Goal: Task Accomplishment & Management: Manage account settings

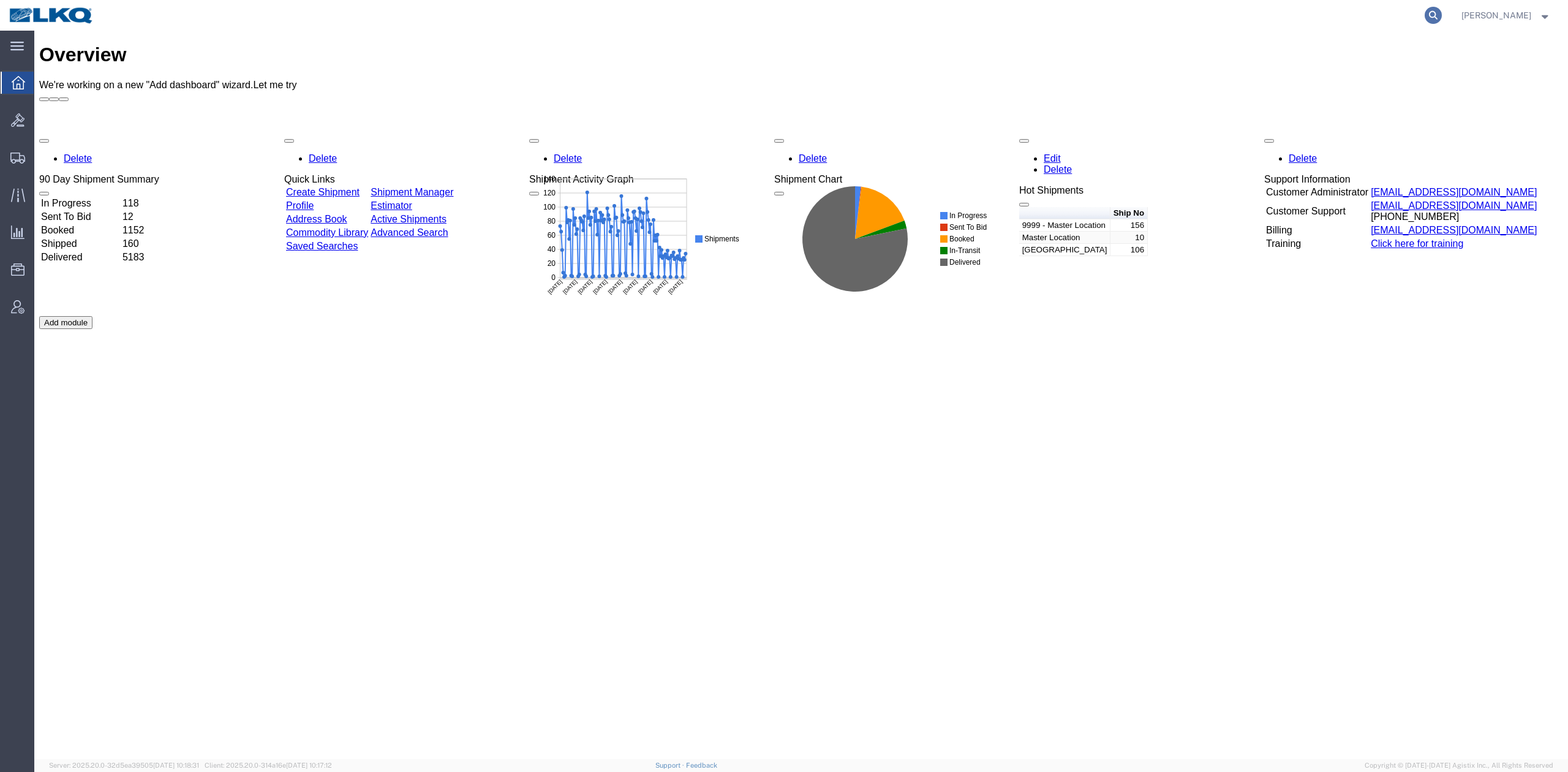
click at [1442, 15] on icon at bounding box center [1433, 15] width 17 height 17
paste input "57035902"
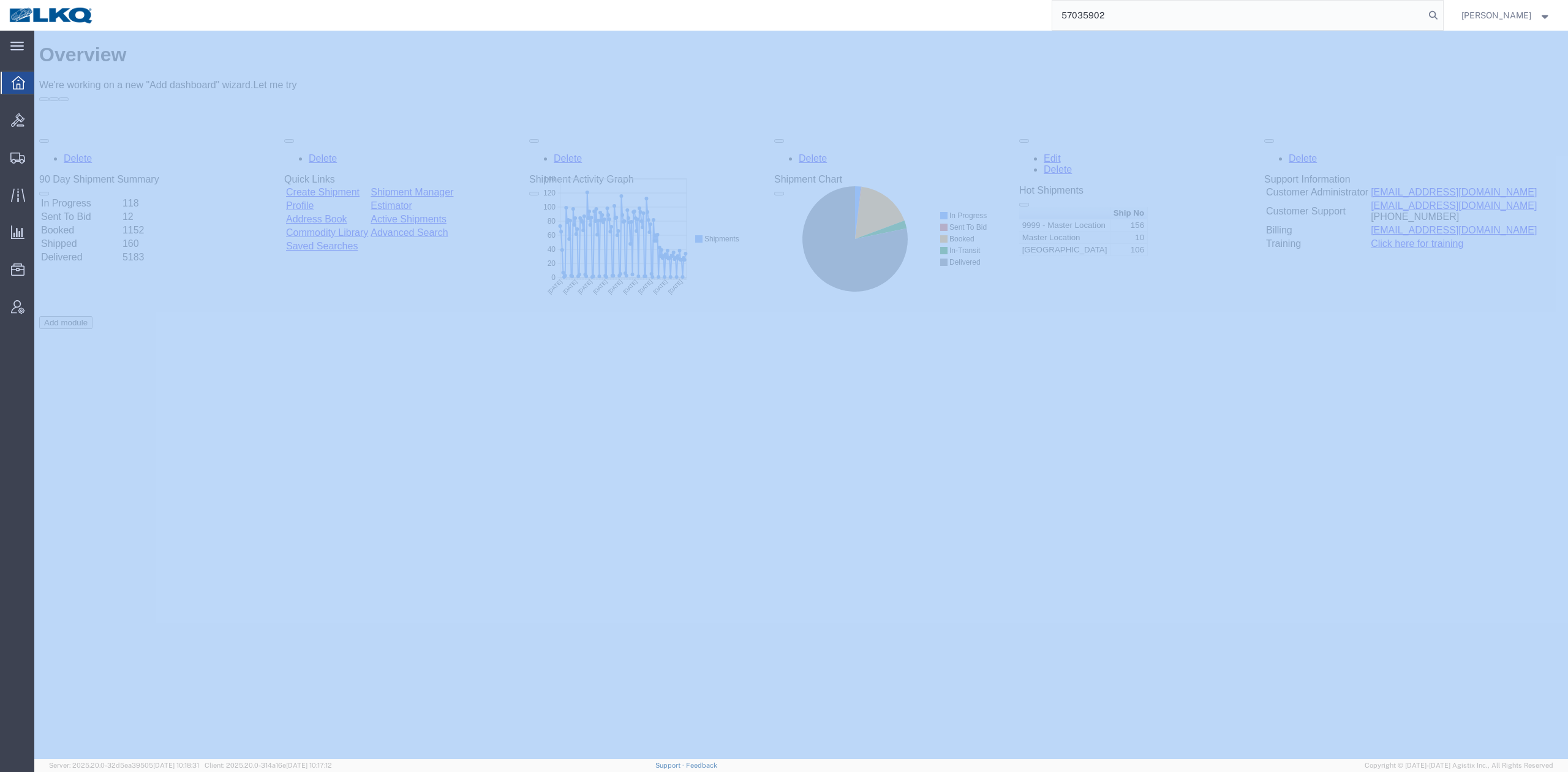
drag, startPoint x: 1455, startPoint y: 15, endPoint x: 1439, endPoint y: 28, distance: 20.6
click at [1442, 14] on icon at bounding box center [1433, 15] width 17 height 17
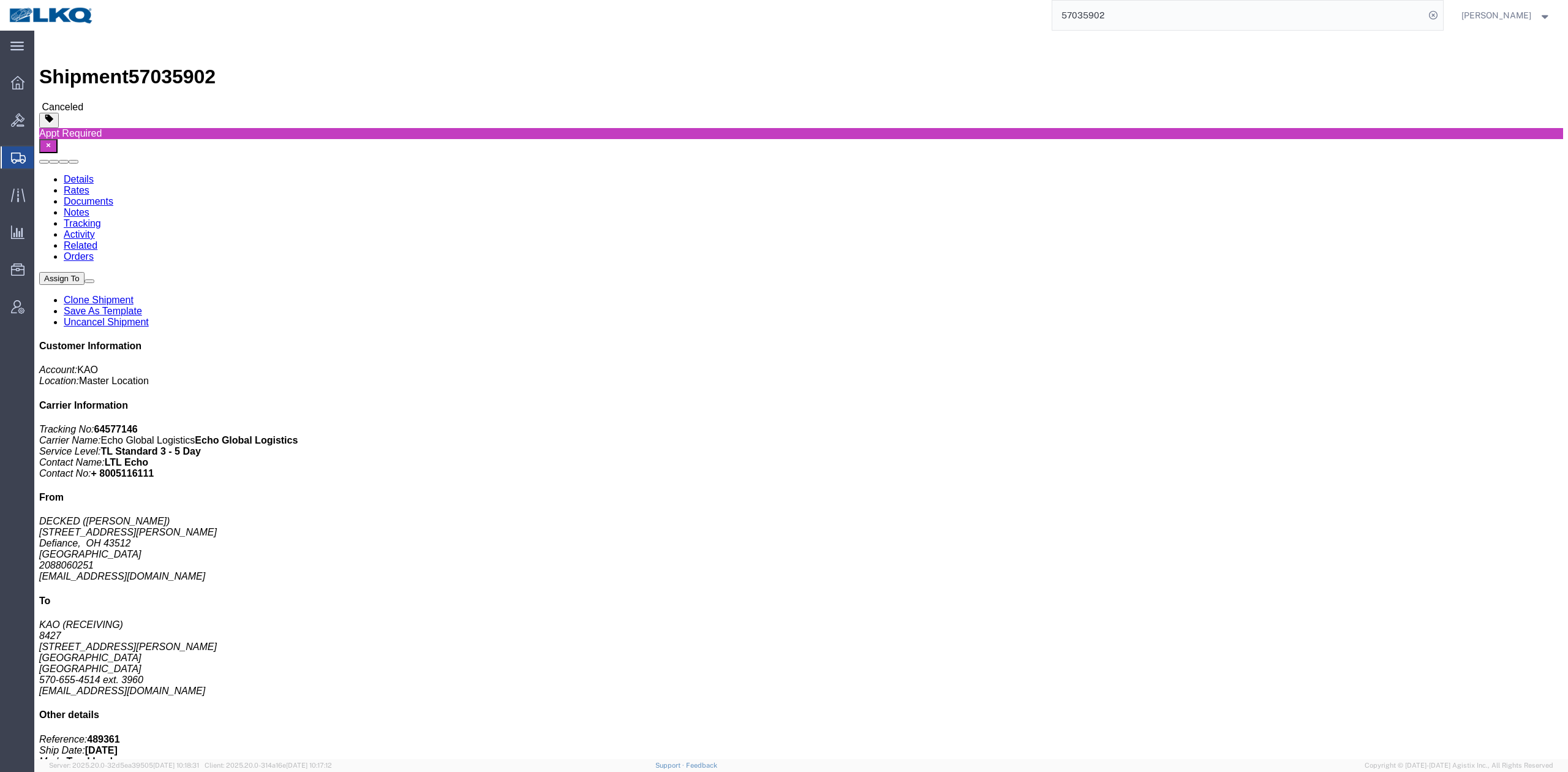
click div "Leg 1 - Truckload Vehicle 1: Standard Dry Van (53 Feet) Number of trucks: 1"
click at [1154, 16] on input "57035902" at bounding box center [1239, 15] width 373 height 30
paste input "65259"
type input "57065259"
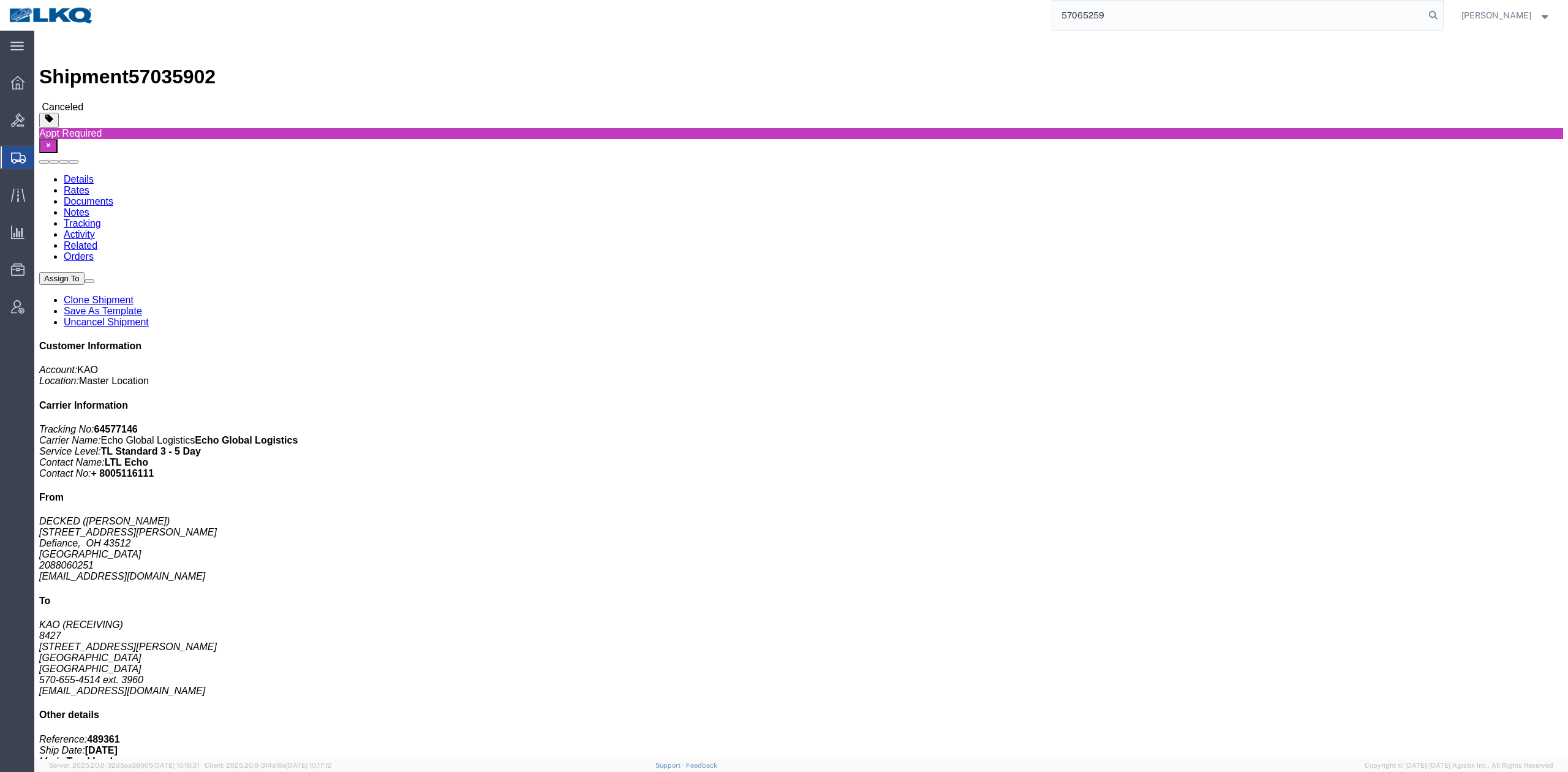
click at [1464, 18] on nav "57065259 Matt Harvey" at bounding box center [788, 15] width 1559 height 31
click at [1442, 15] on icon at bounding box center [1433, 15] width 17 height 17
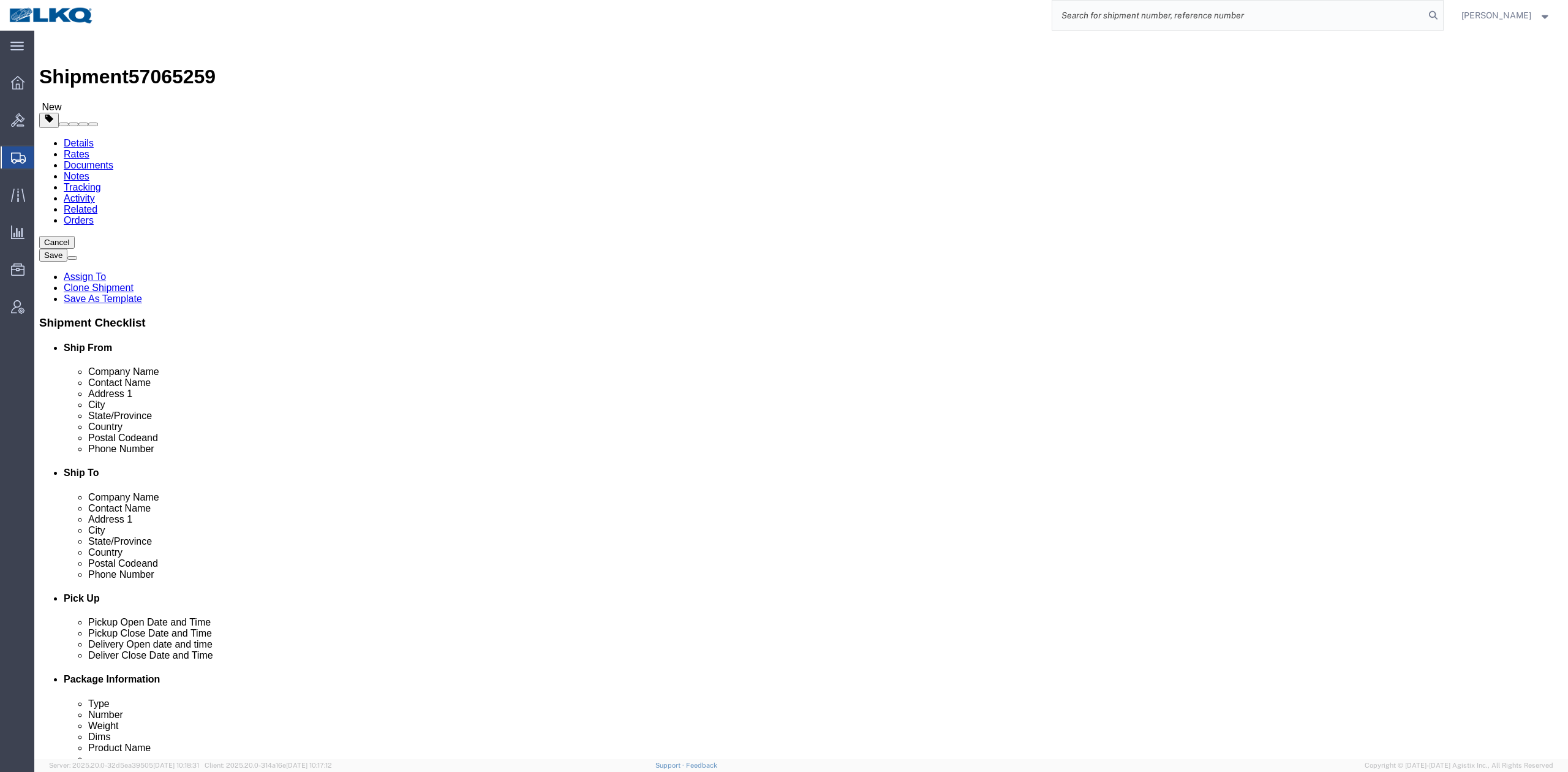
select select "27634"
select select "30704"
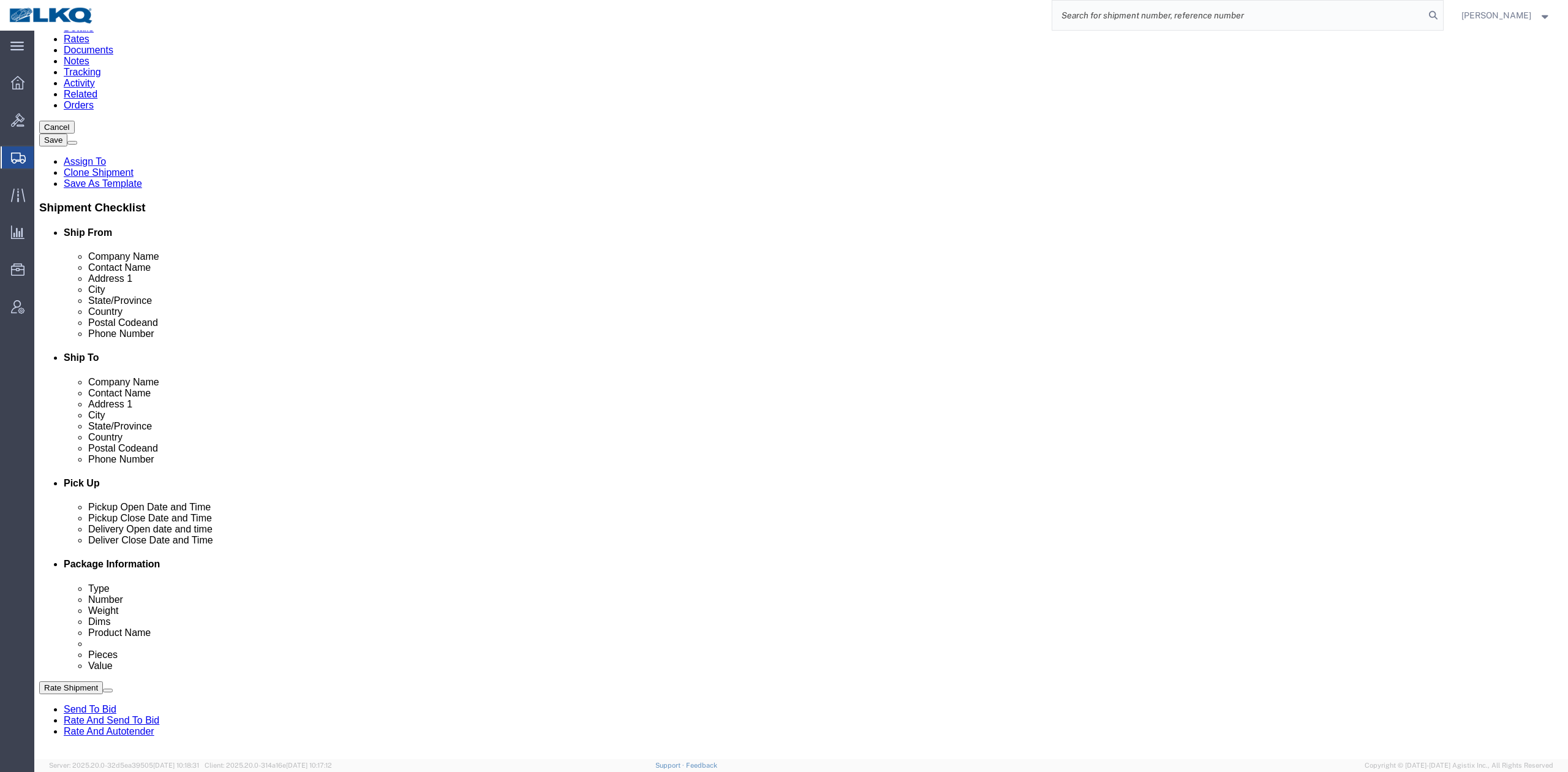
scroll to position [163, 0]
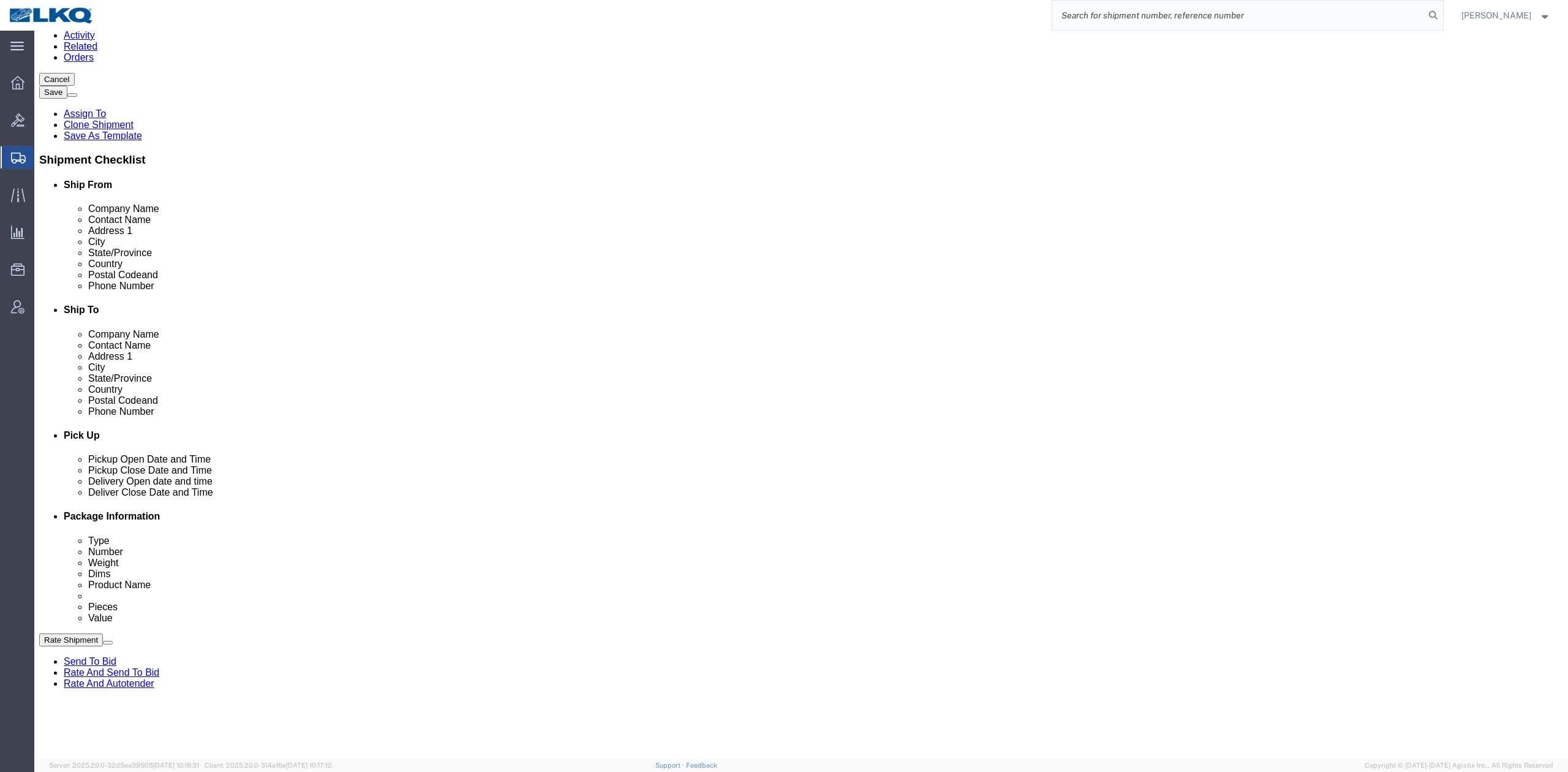
drag, startPoint x: 551, startPoint y: 526, endPoint x: 501, endPoint y: 441, distance: 98.6
click link "Schedule appointment"
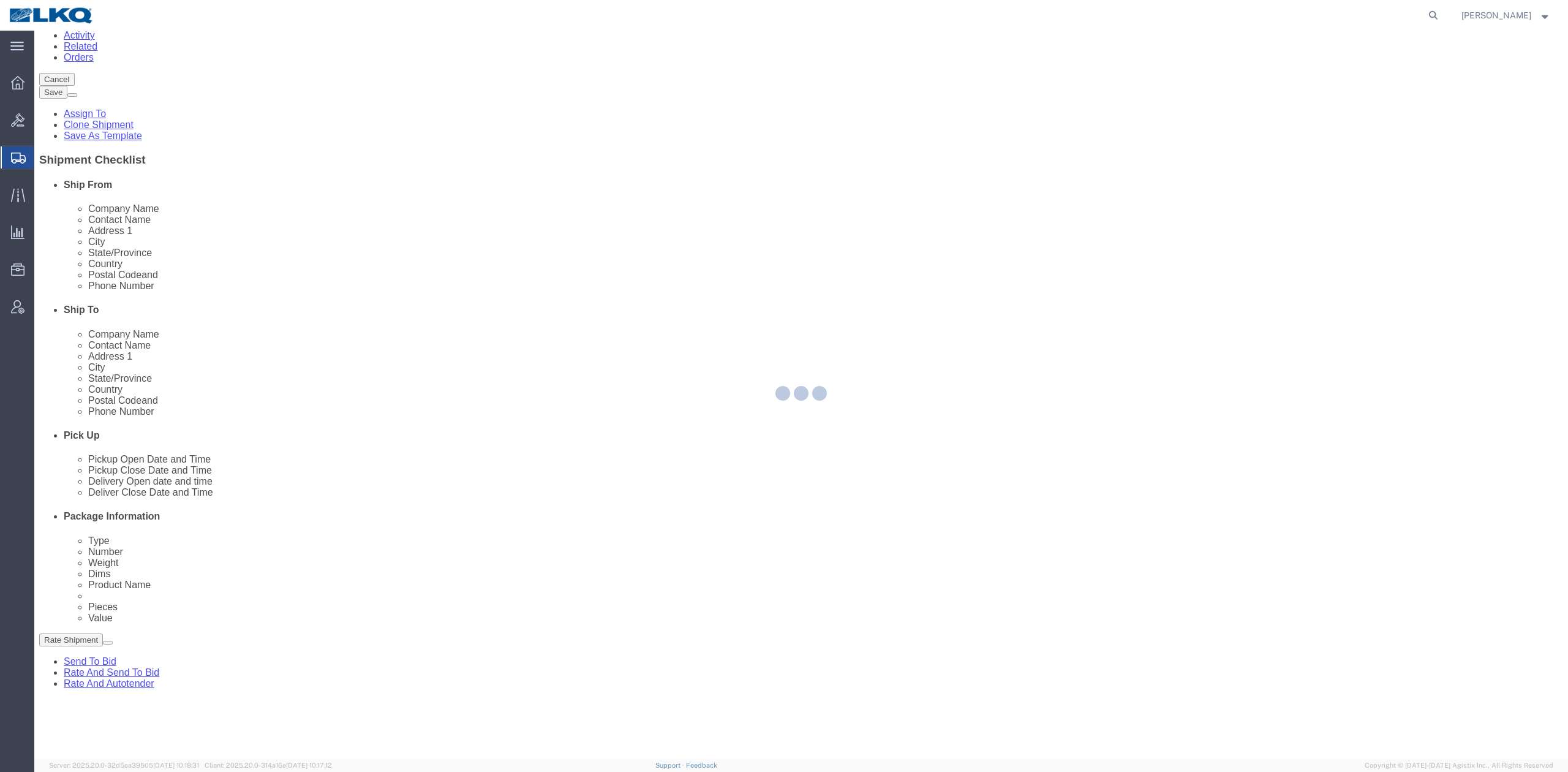
select select
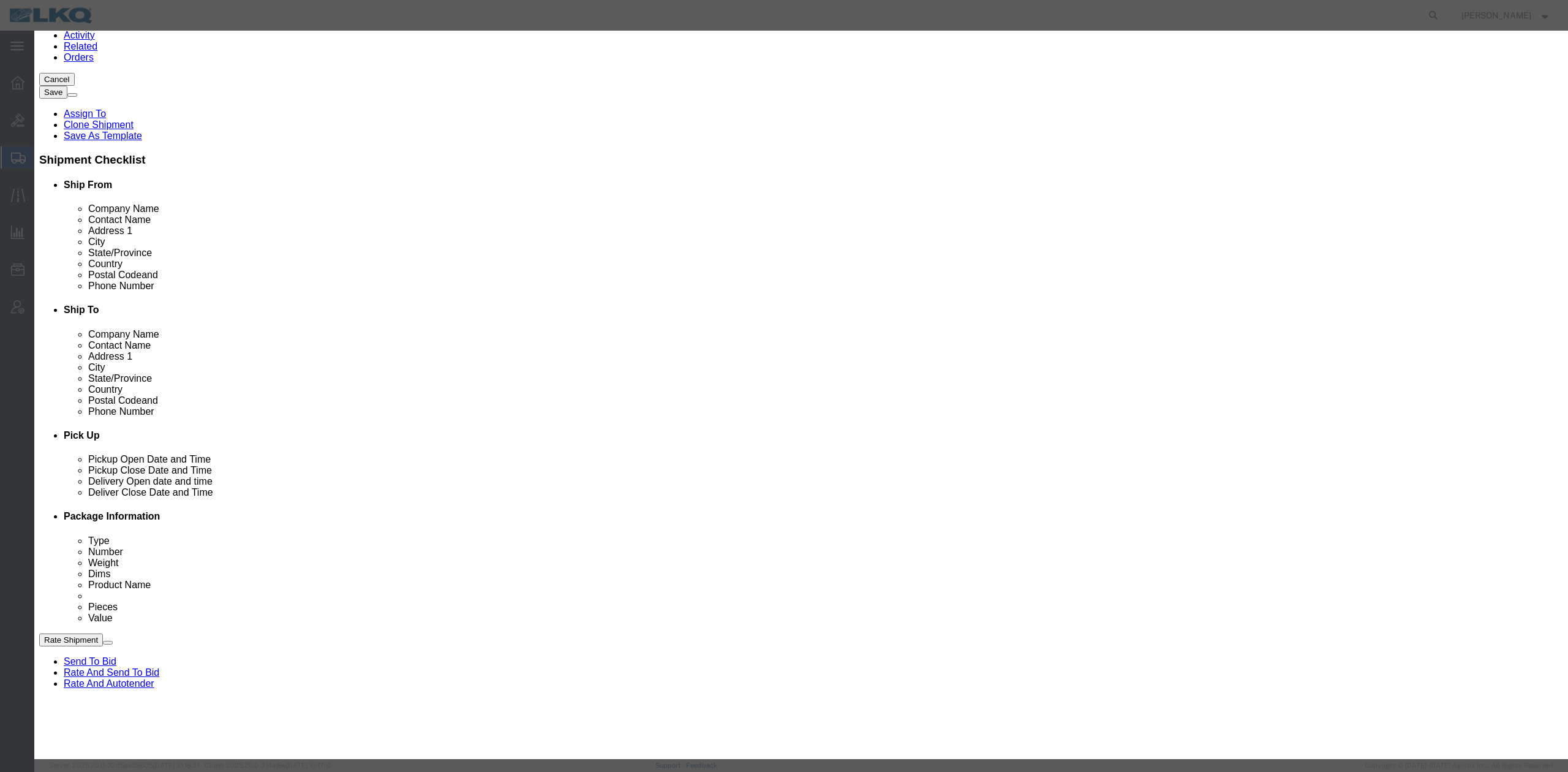
click input "10/09/2025"
click td "10"
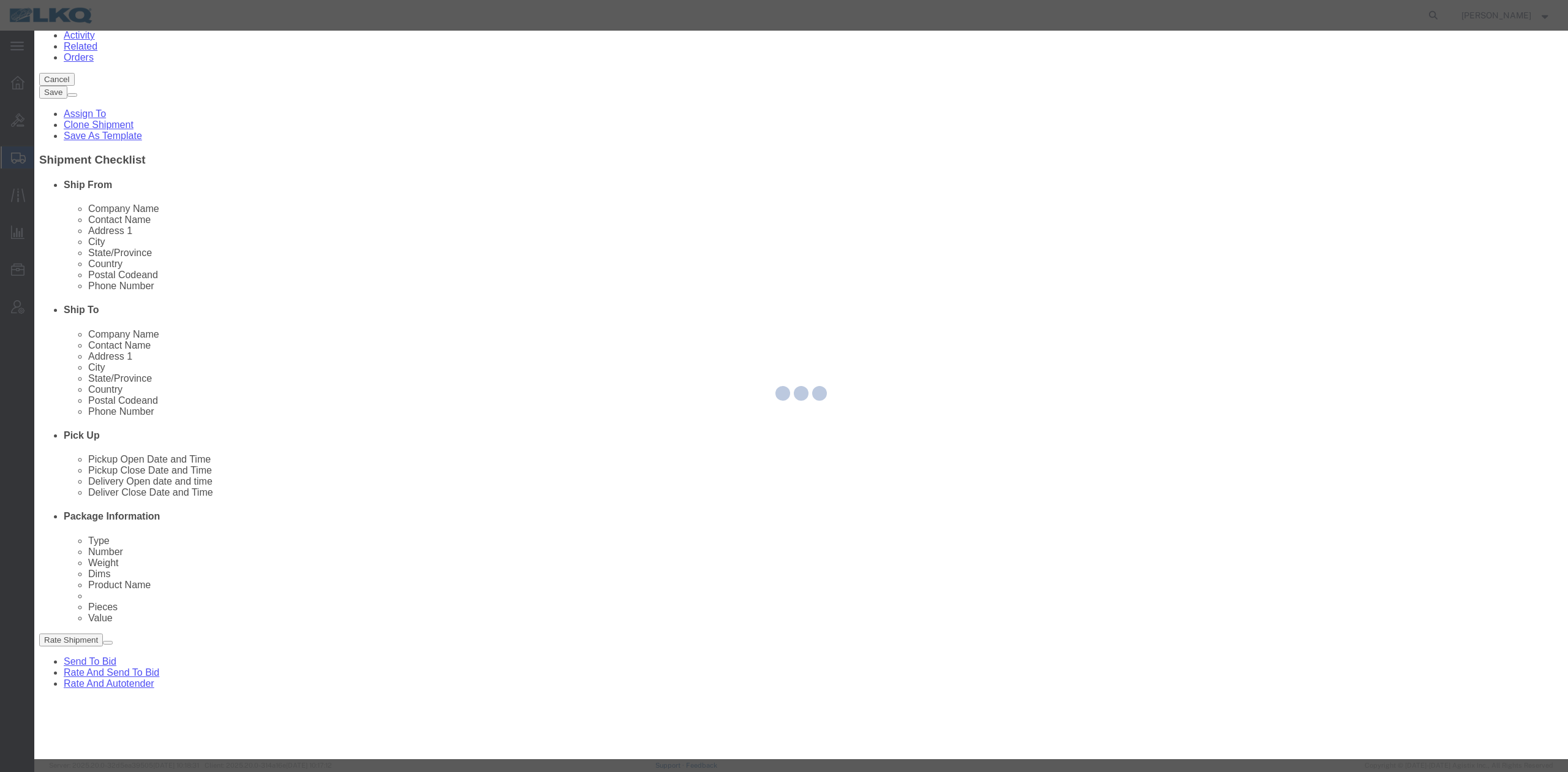
drag, startPoint x: 888, startPoint y: 197, endPoint x: 854, endPoint y: 166, distance: 46.0
click select "Select 15 min 30 min 45 min 1 hr 2 hr 3 hr 4 hr"
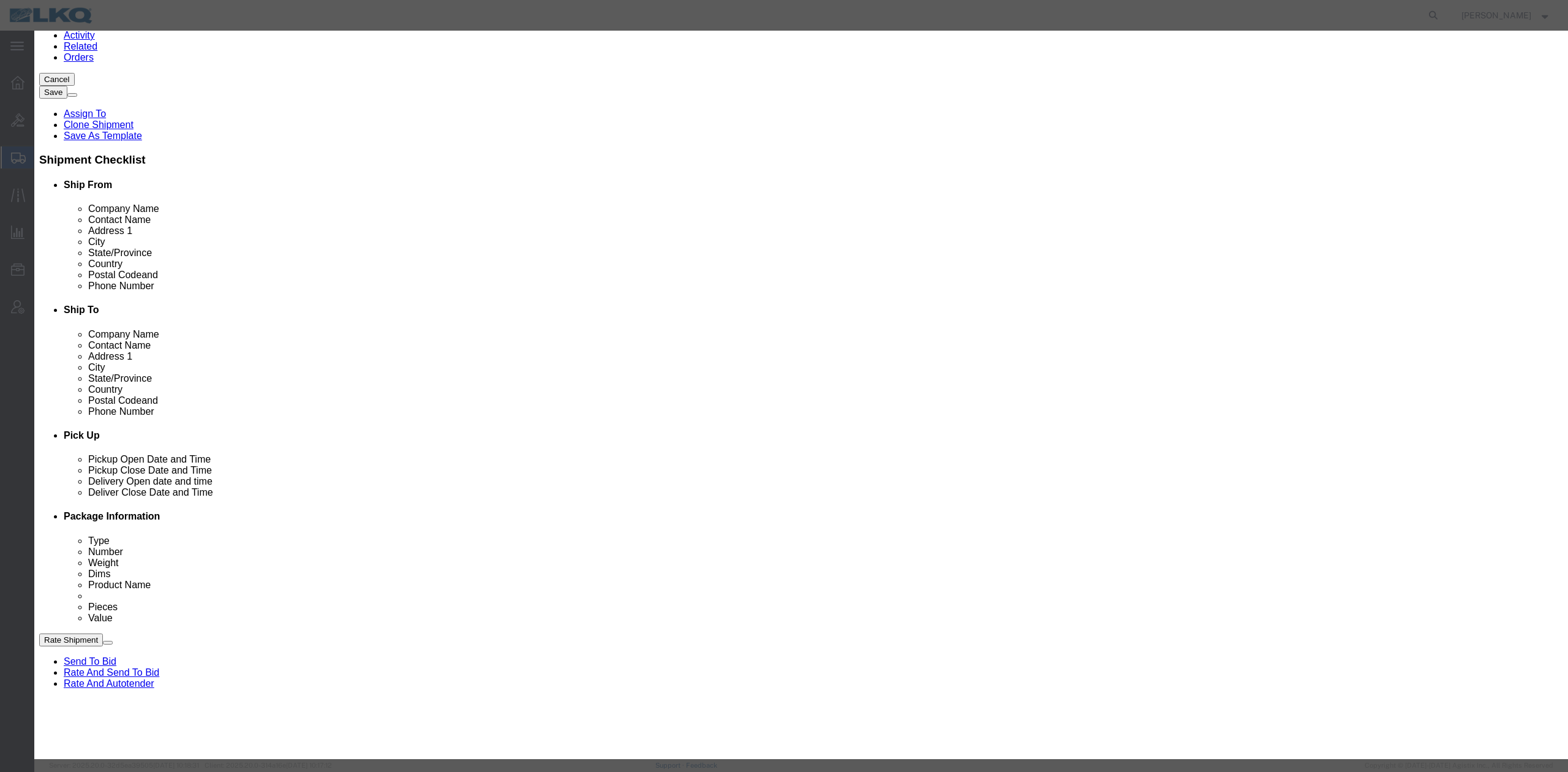
select select "15"
click select "Select 15 min 30 min 45 min 1 hr 2 hr 3 hr 4 hr"
click div "Time Availability 11:00 AM"
click link "Availability"
click icon "button"
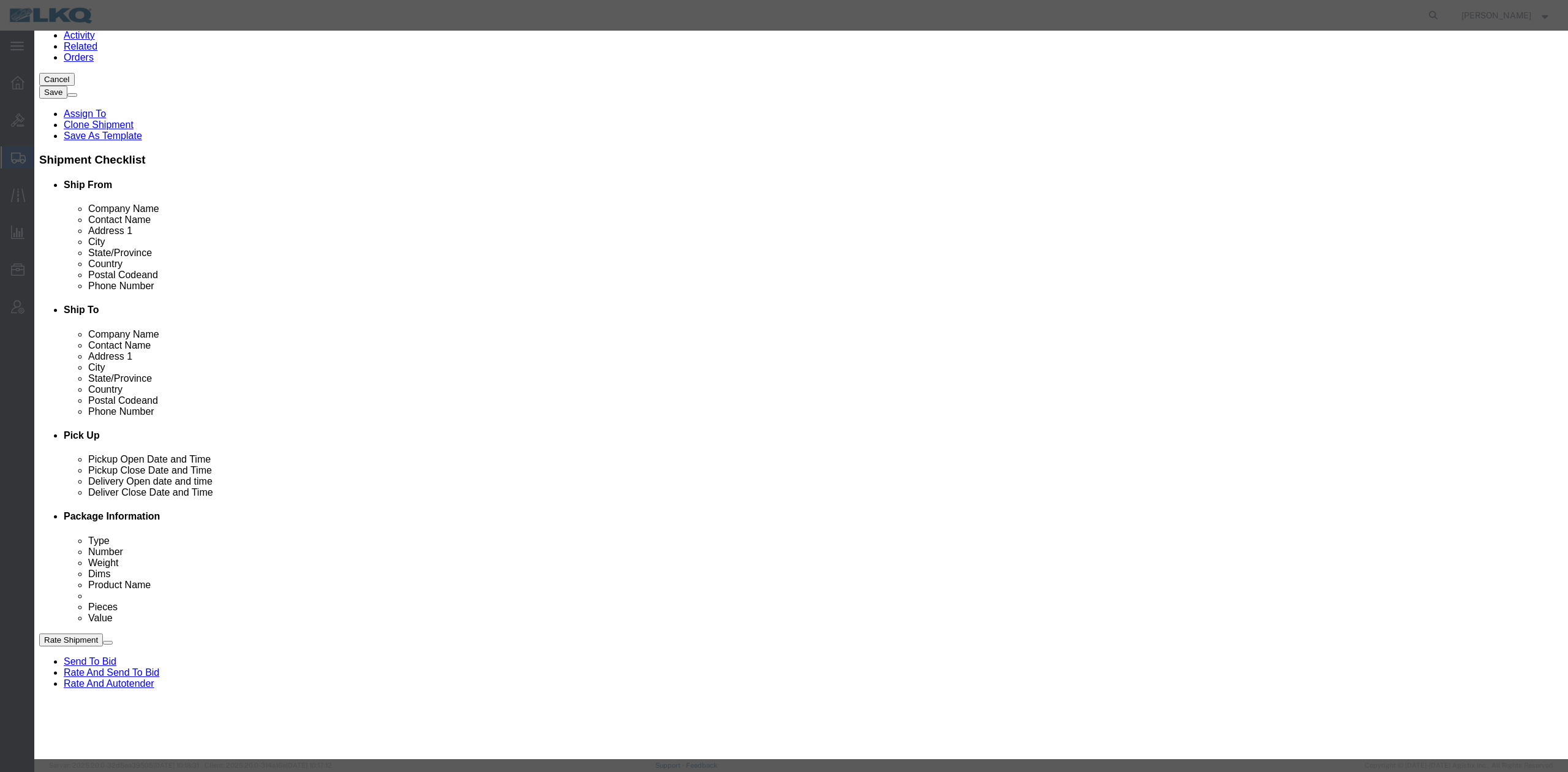
scroll to position [0, 0]
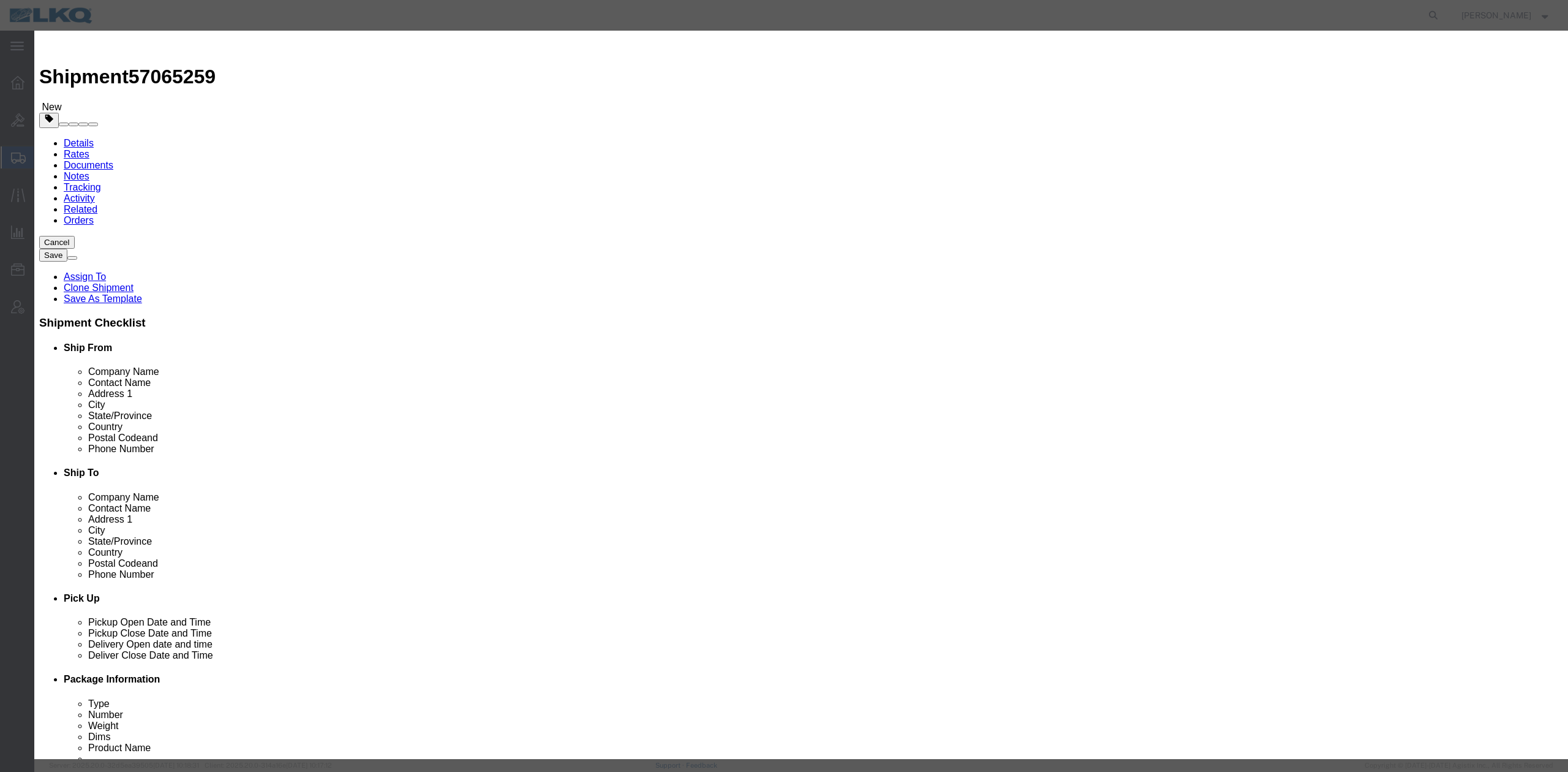
click input "11:00 AM"
type input "9:00 AM"
click button "Save"
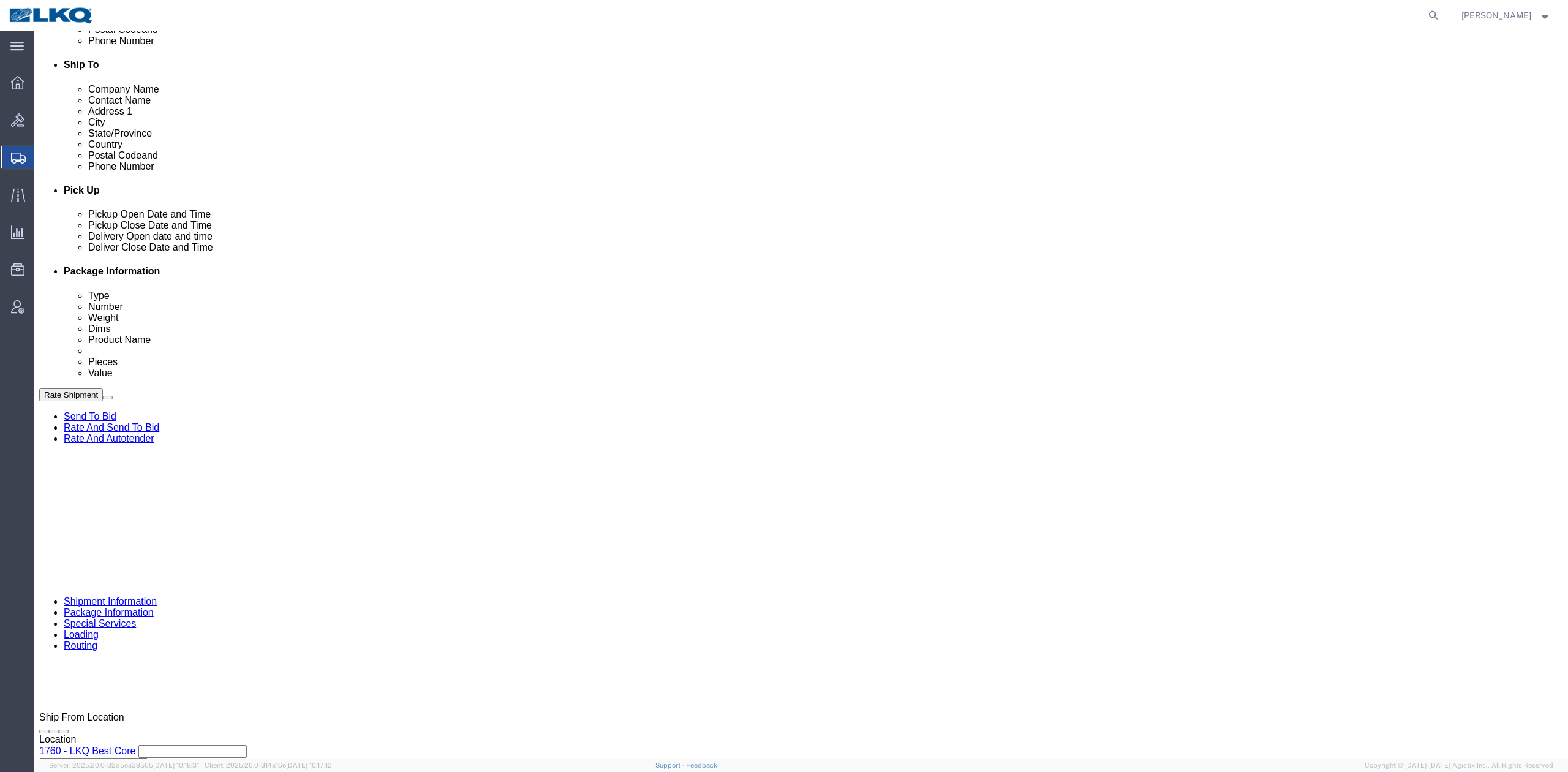
click div "Ship From Location Location 1760 - LKQ Best Core My Profile Location 1100 - LKQ…"
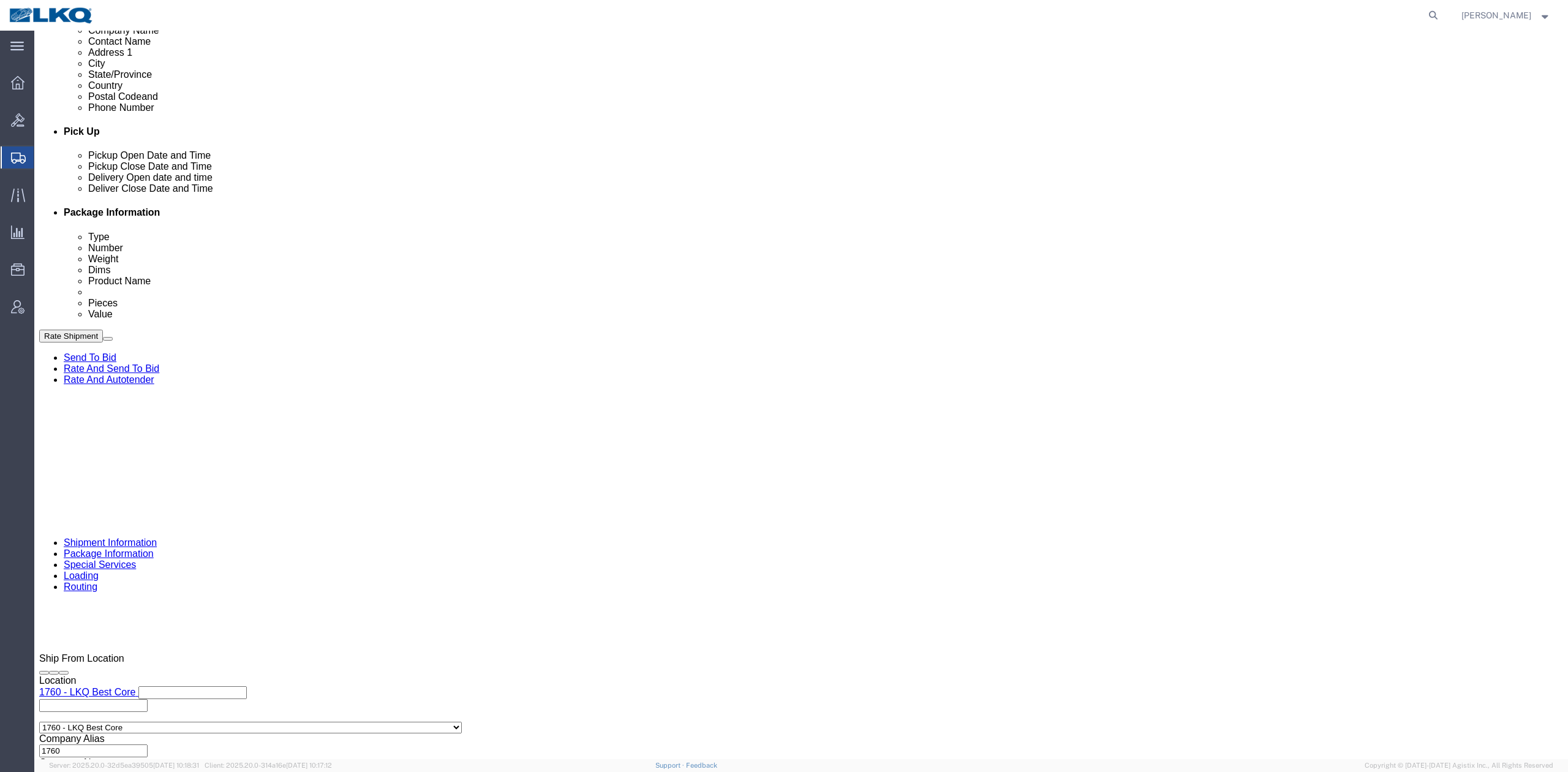
scroll to position [523, 0]
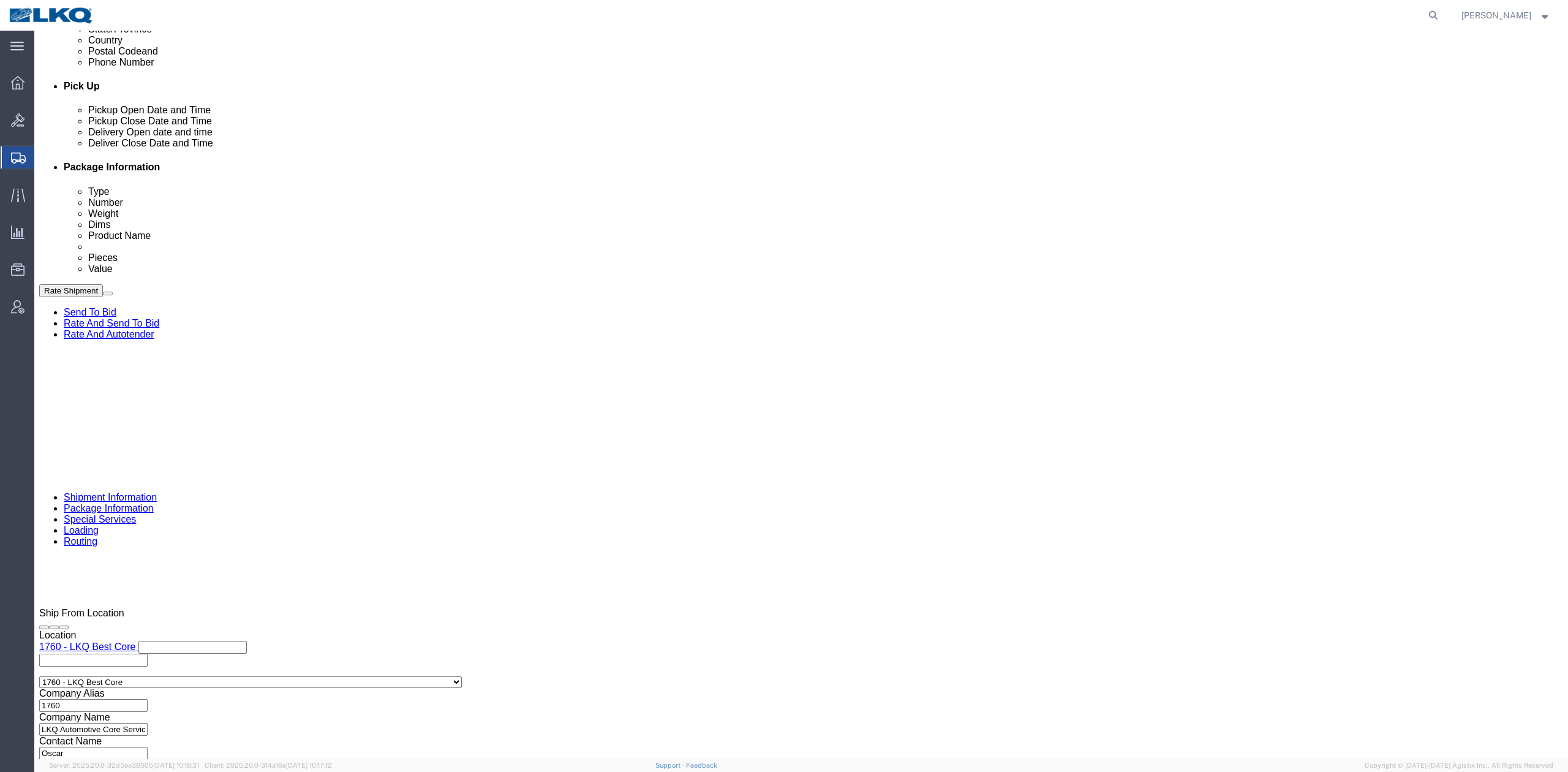
click button
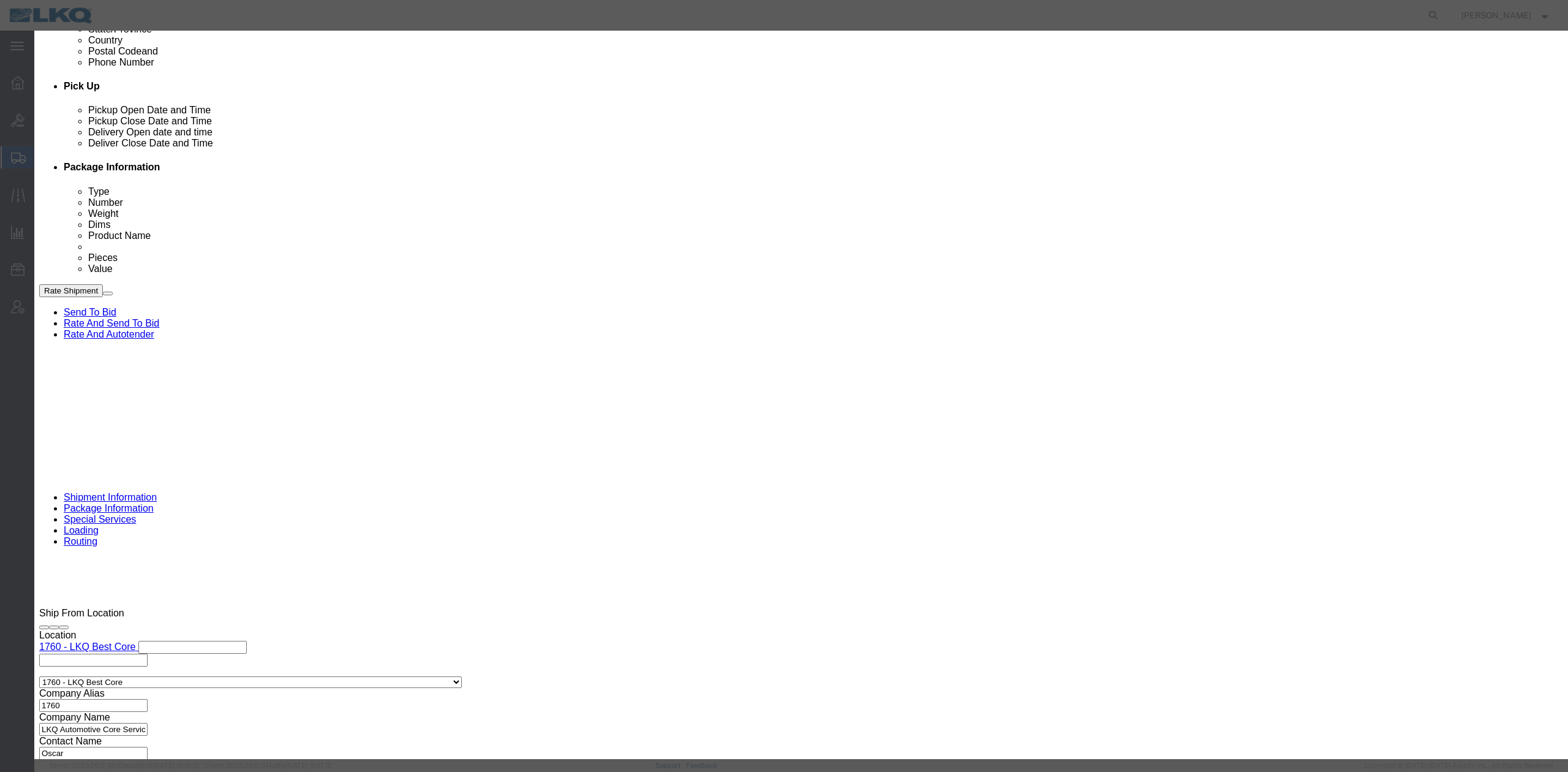
drag, startPoint x: 628, startPoint y: 75, endPoint x: 627, endPoint y: 90, distance: 15.0
click select "Select Approval Bid Notes Carrier Change Notes Claim Notes Content Hazmat Notes…"
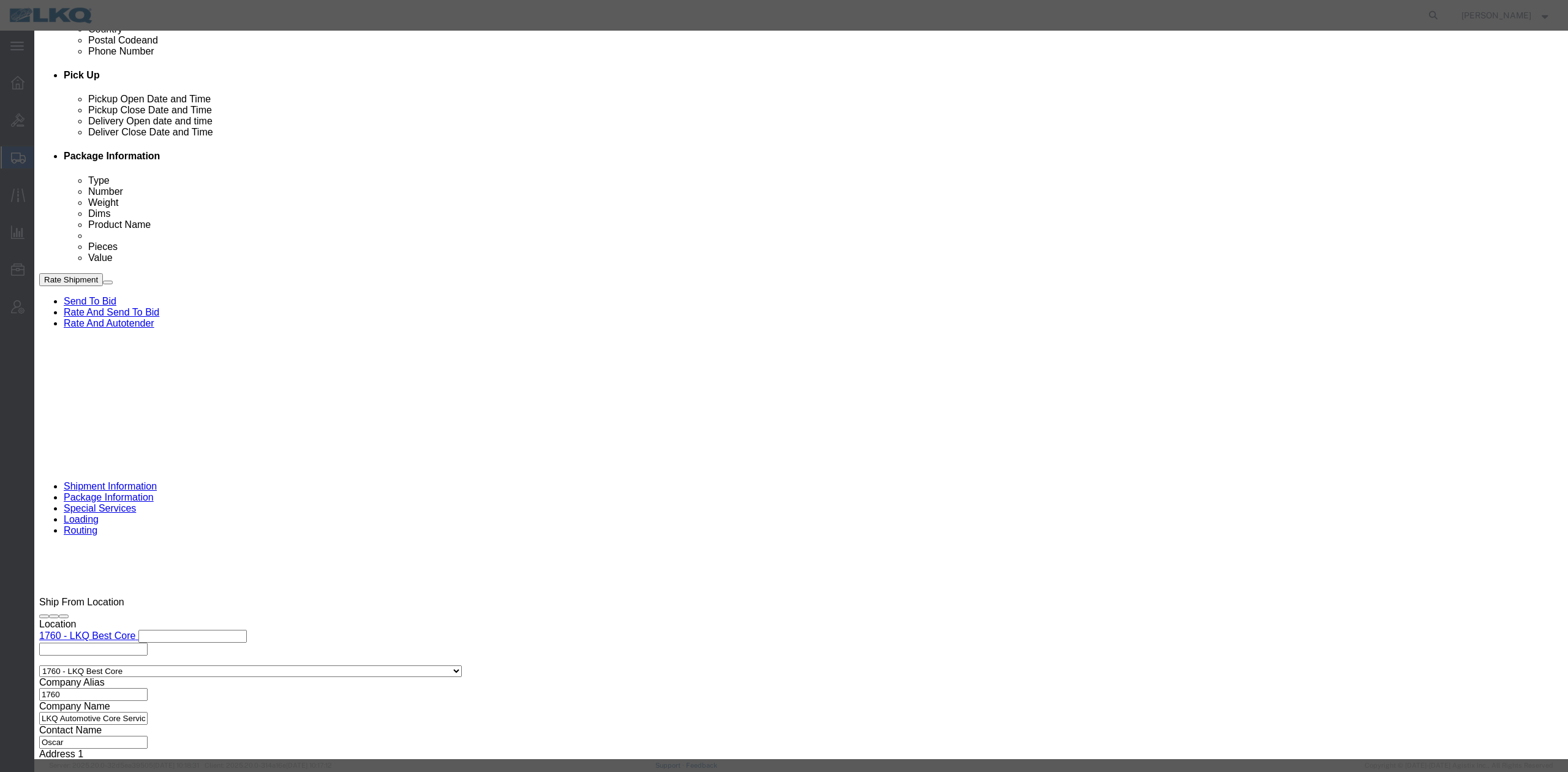
select select "BID_NOTES"
click select "Select Approval Bid Notes Carrier Change Notes Claim Notes Content Hazmat Notes…"
click select "Select Private to Account Private to Vendor Public"
select select "PRIVATE_TO_ACCOUNT"
click select "Select Private to Account Private to Vendor Public"
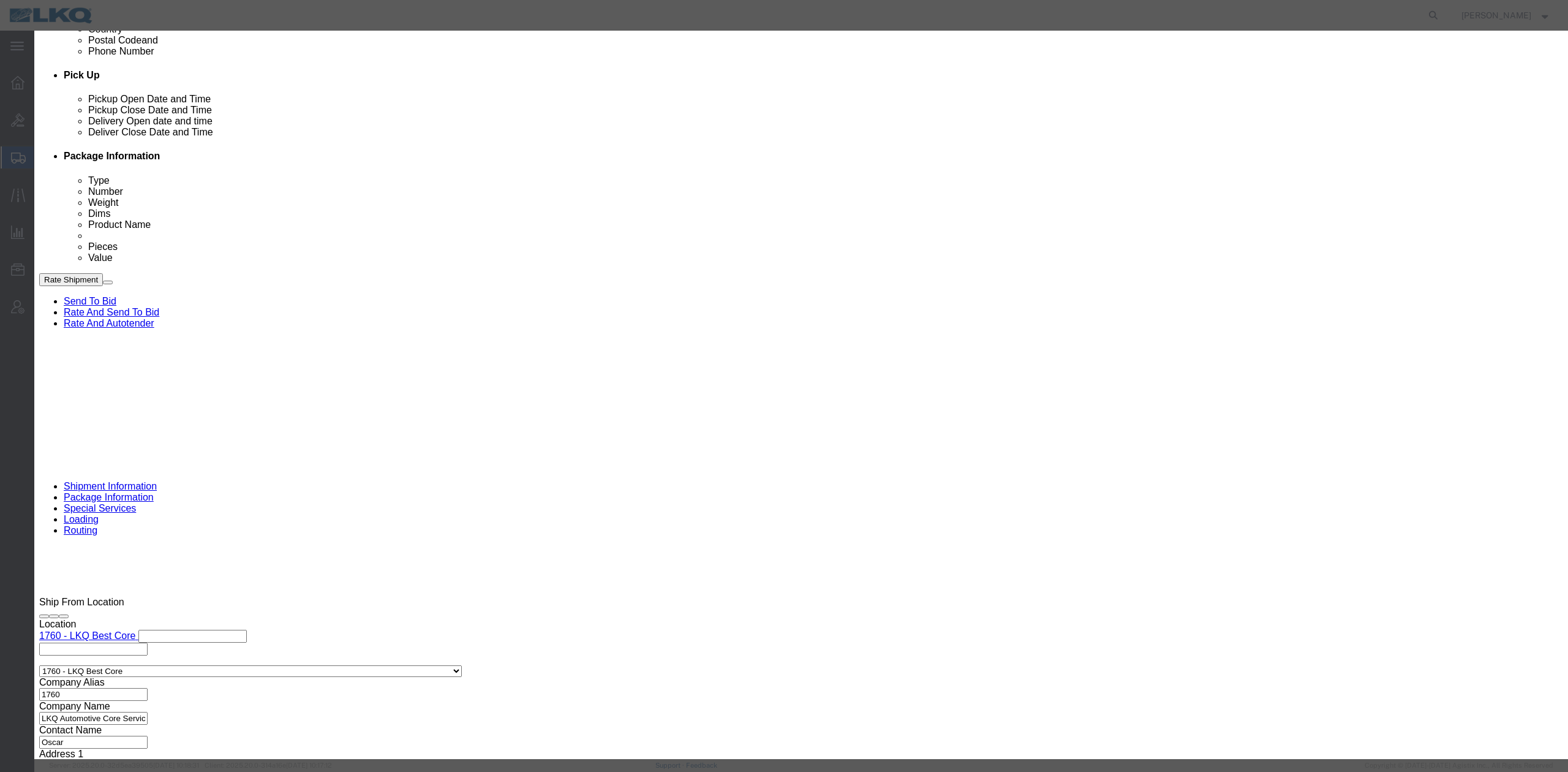
click textarea "D"
type textarea "DAT: $1830"
click div "Save Close"
drag, startPoint x: 891, startPoint y: 308, endPoint x: 909, endPoint y: 323, distance: 23.4
click button "Save"
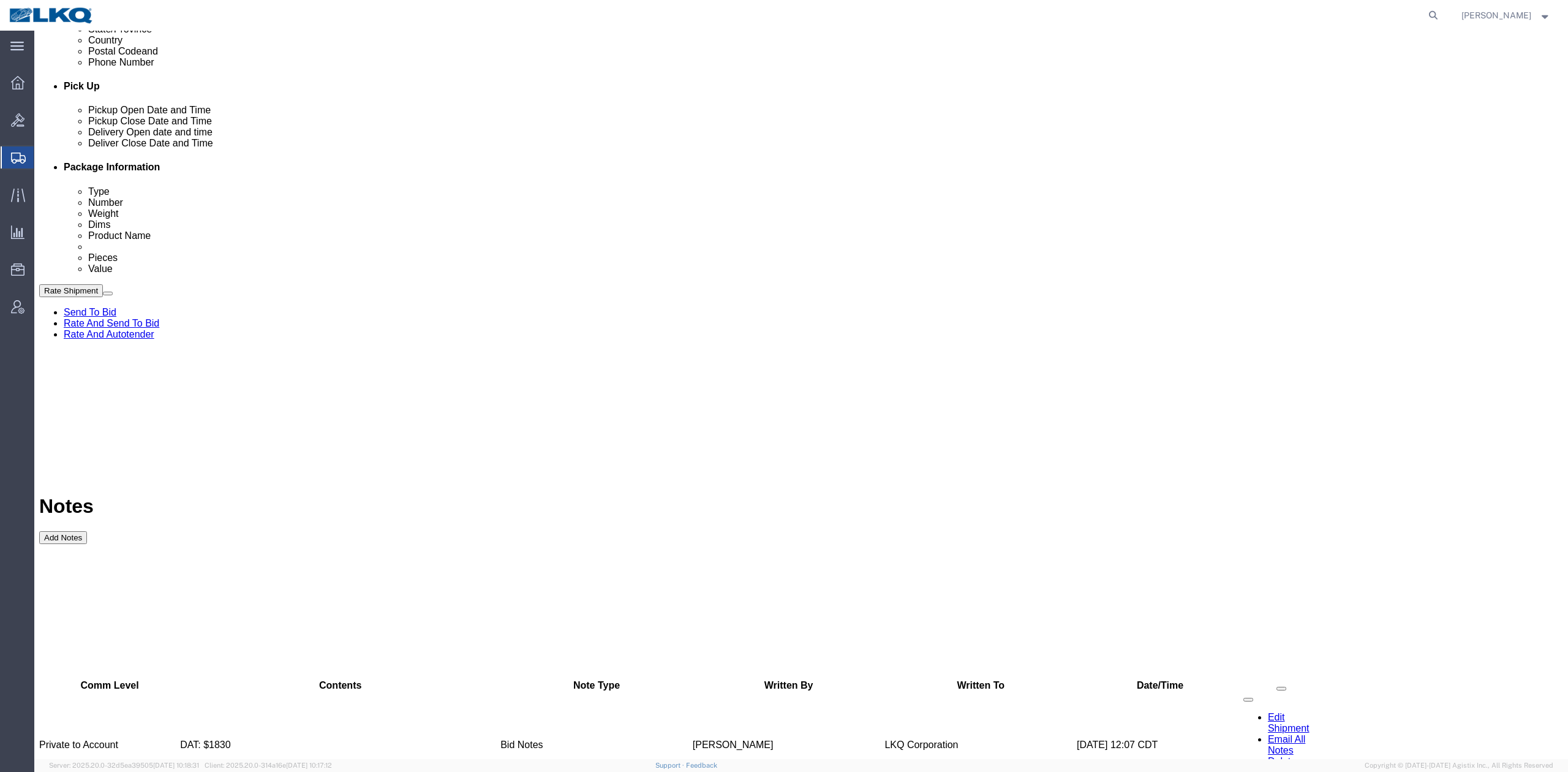
scroll to position [0, 0]
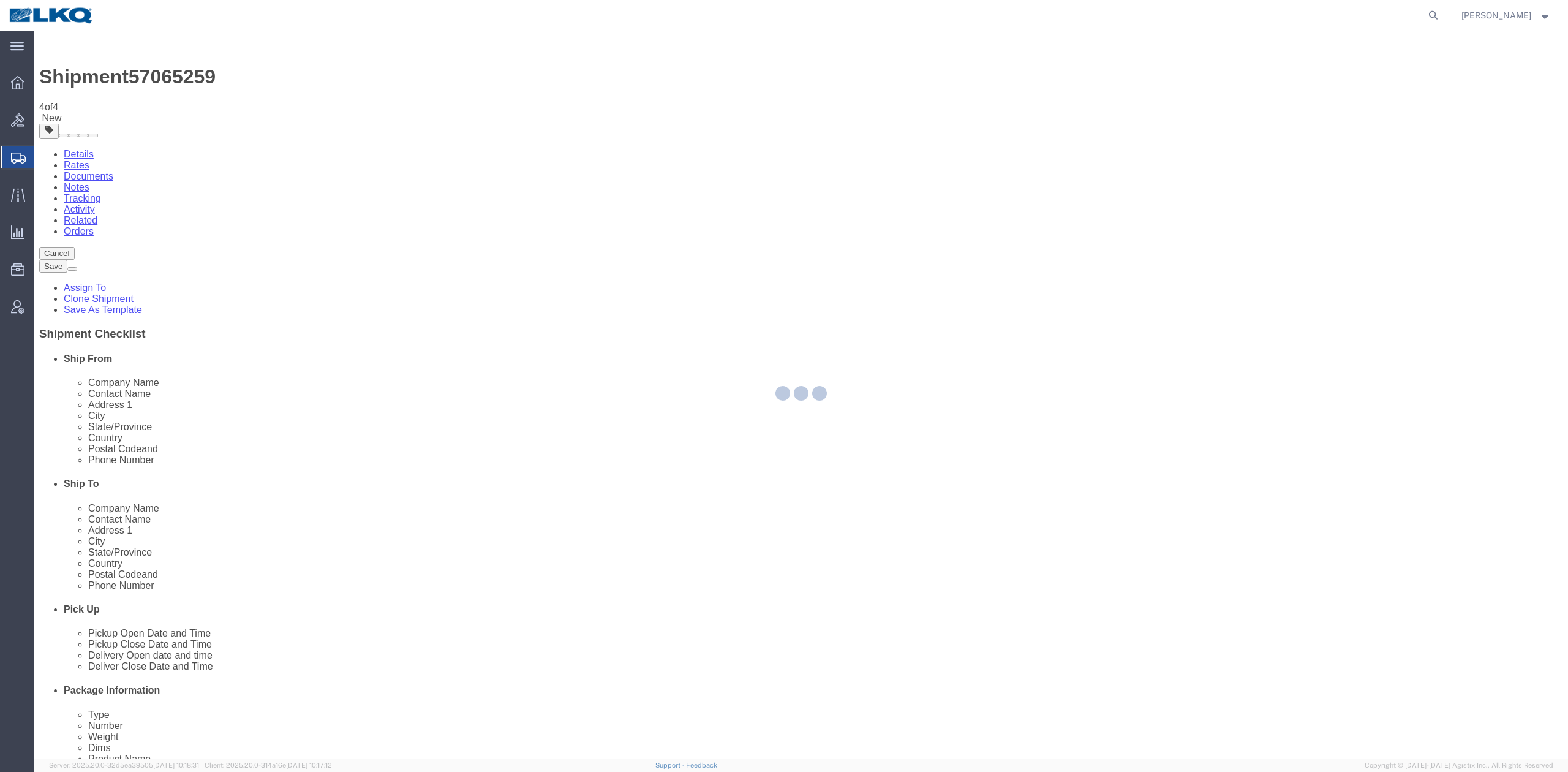
select select "27634"
select select "30704"
select select "TL"
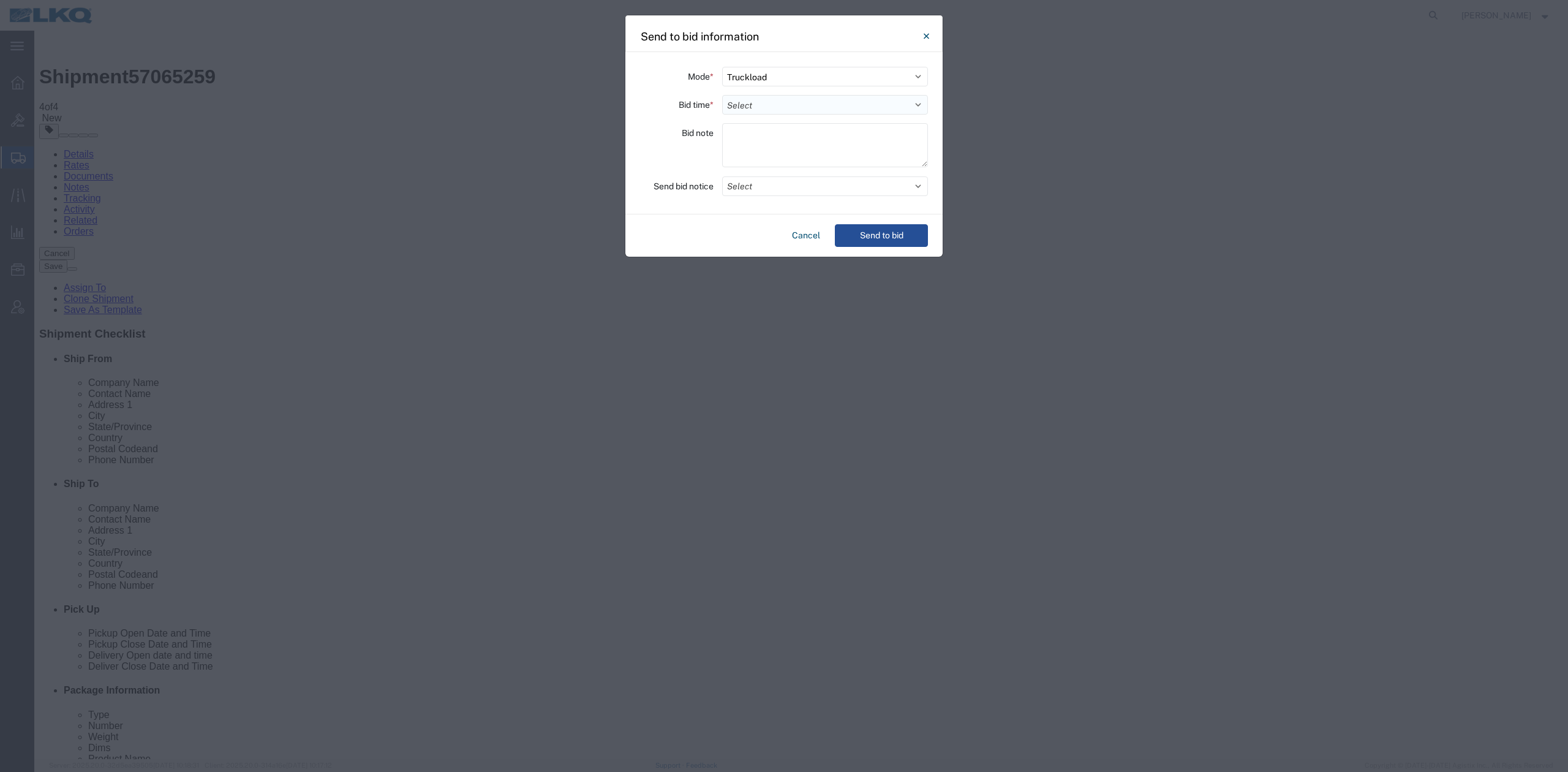
click at [750, 113] on select "Select 30 Min (Rush) 1 Hour (Rush) 2 Hours (Rush) 4 Hours (Rush) 8 Hours (Rush)…" at bounding box center [825, 105] width 206 height 20
drag, startPoint x: 750, startPoint y: 108, endPoint x: 745, endPoint y: 126, distance: 18.7
click at [750, 108] on select "Select 30 Min (Rush) 1 Hour (Rush) 2 Hours (Rush) 4 Hours (Rush) 8 Hours (Rush)…" at bounding box center [825, 105] width 206 height 20
click at [743, 115] on div "Mode * Select Small Parcel Truckload Air Rail Less than Truckload Ocean Freight…" at bounding box center [783, 134] width 317 height 163
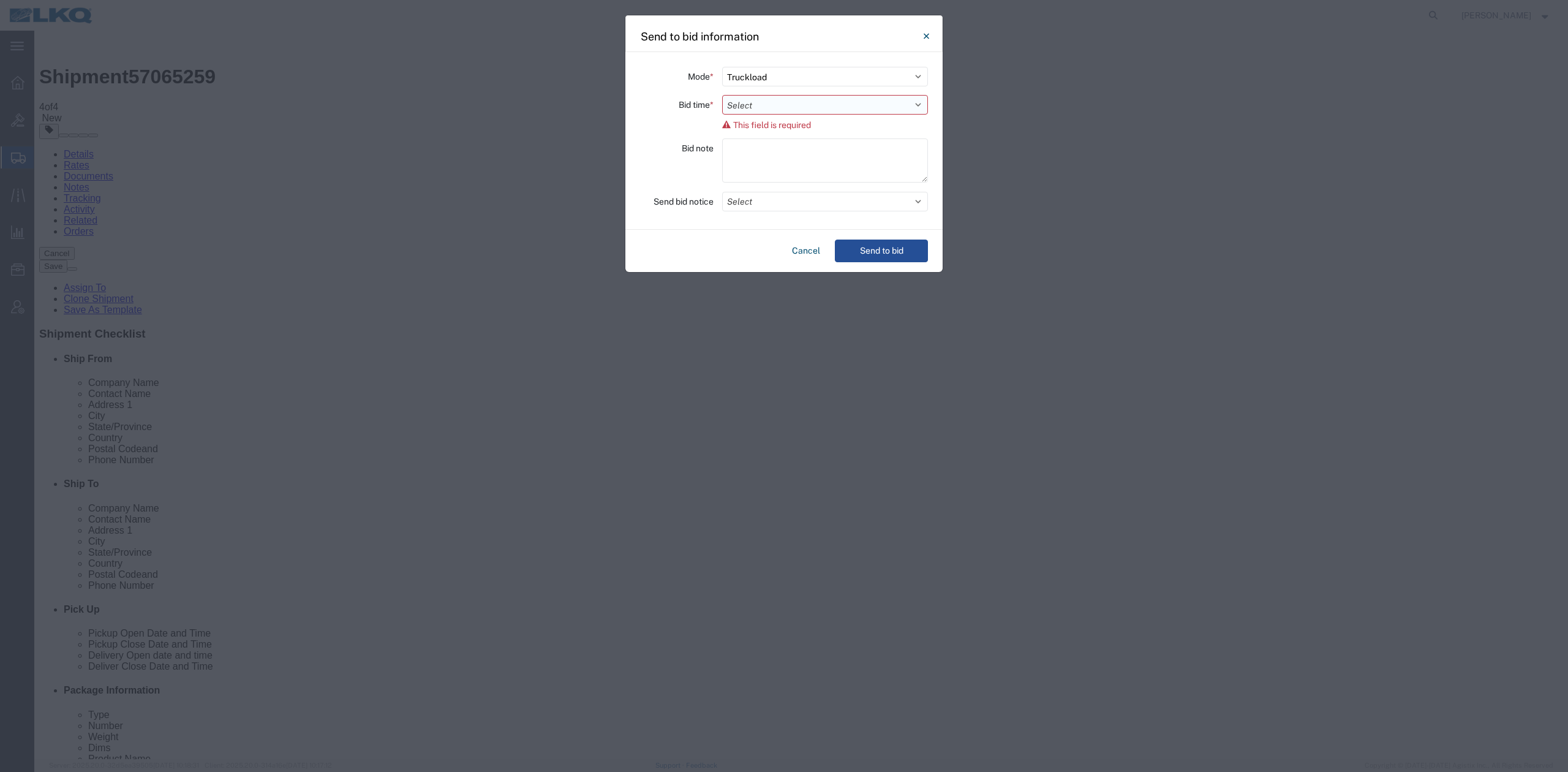
click at [747, 112] on select "Select 30 Min (Rush) 1 Hour (Rush) 2 Hours (Rush) 4 Hours (Rush) 8 Hours (Rush)…" at bounding box center [825, 105] width 206 height 20
select select "12"
click at [722, 95] on select "Select 30 Min (Rush) 1 Hour (Rush) 2 Hours (Rush) 4 Hours (Rush) 8 Hours (Rush)…" at bounding box center [825, 105] width 206 height 20
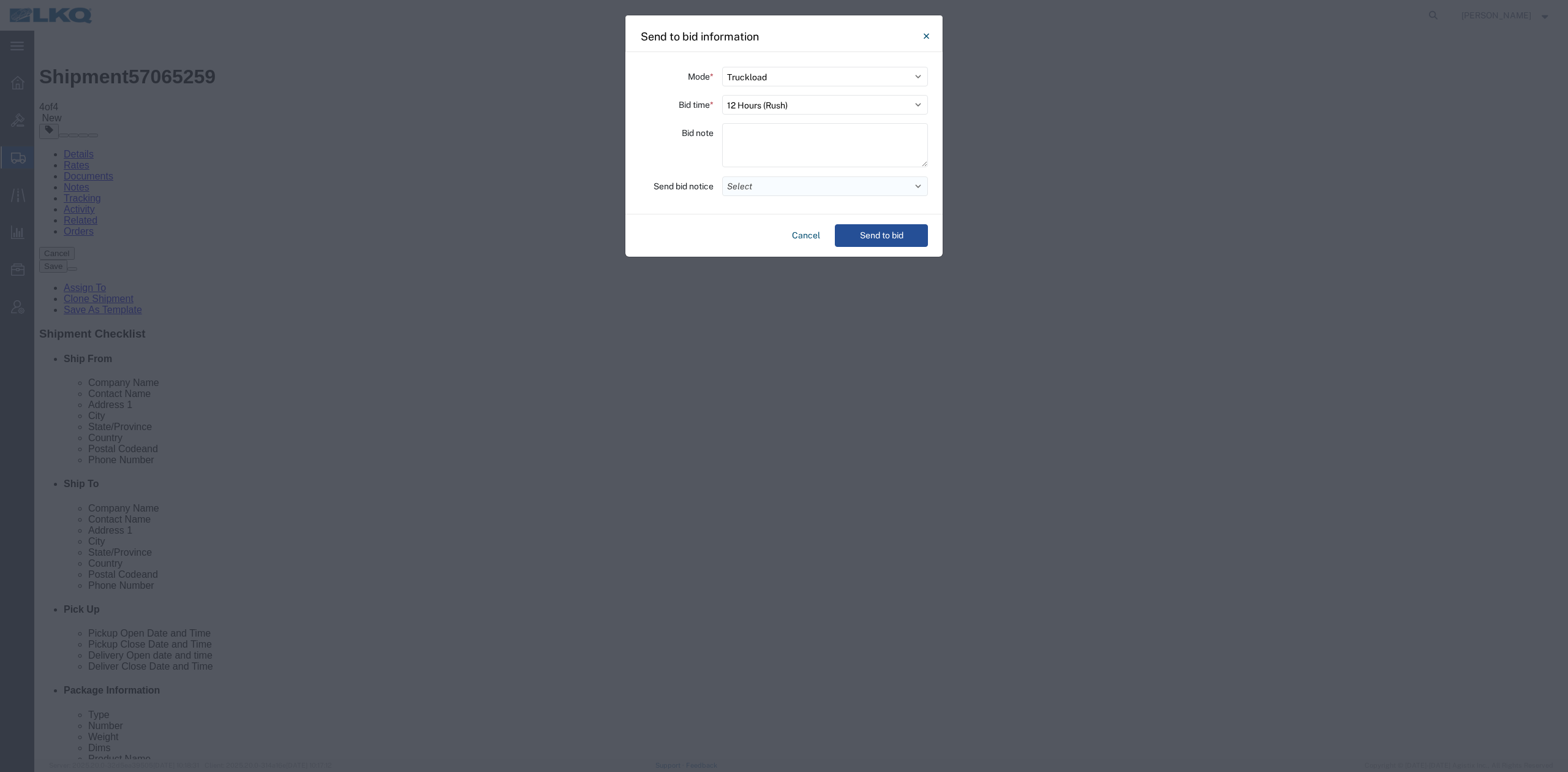
click at [740, 189] on button "Select" at bounding box center [825, 186] width 206 height 20
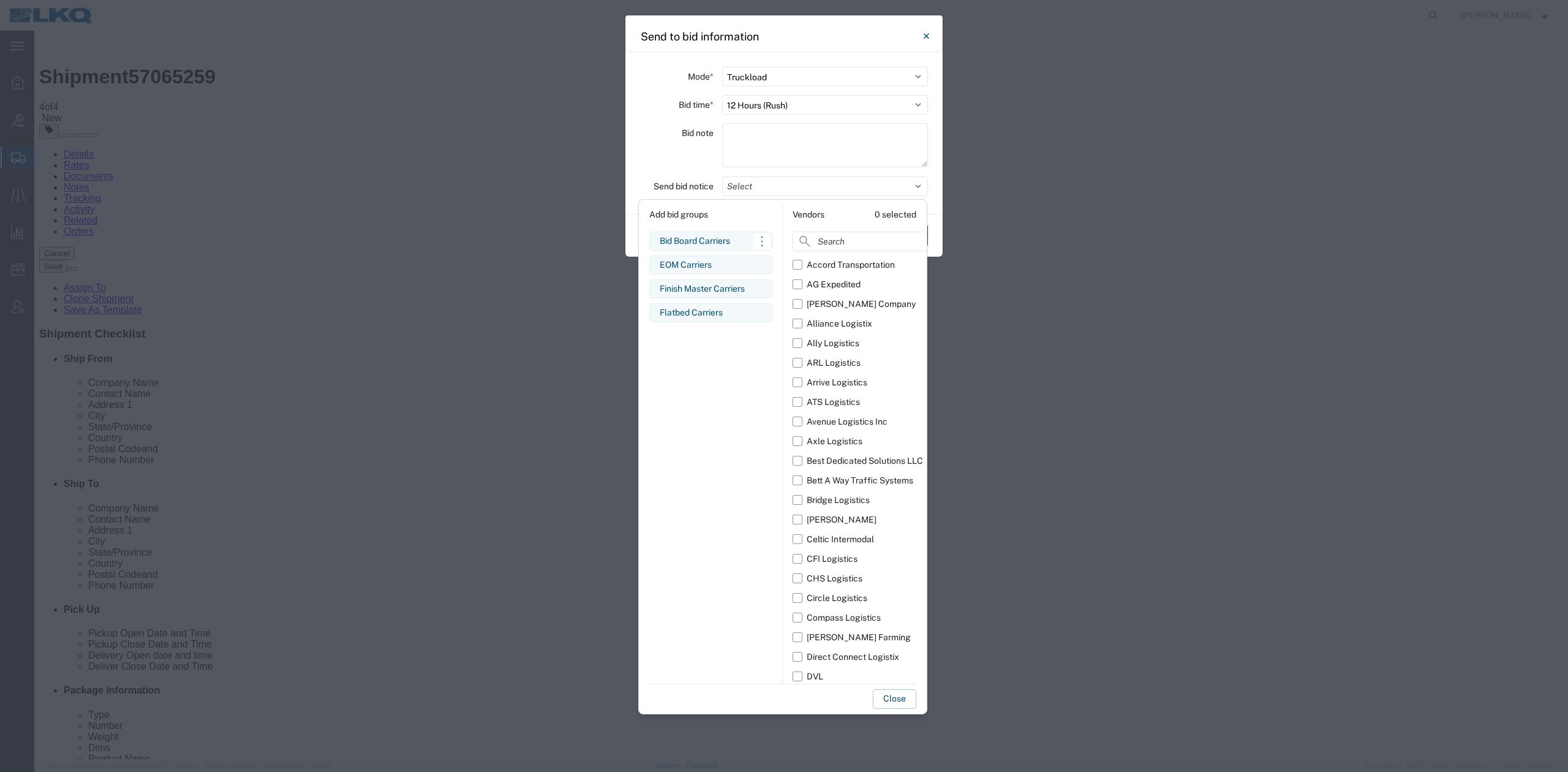
click at [692, 236] on div "Bid Board Carriers" at bounding box center [711, 241] width 102 height 13
click at [881, 693] on button "Close" at bounding box center [894, 699] width 44 height 20
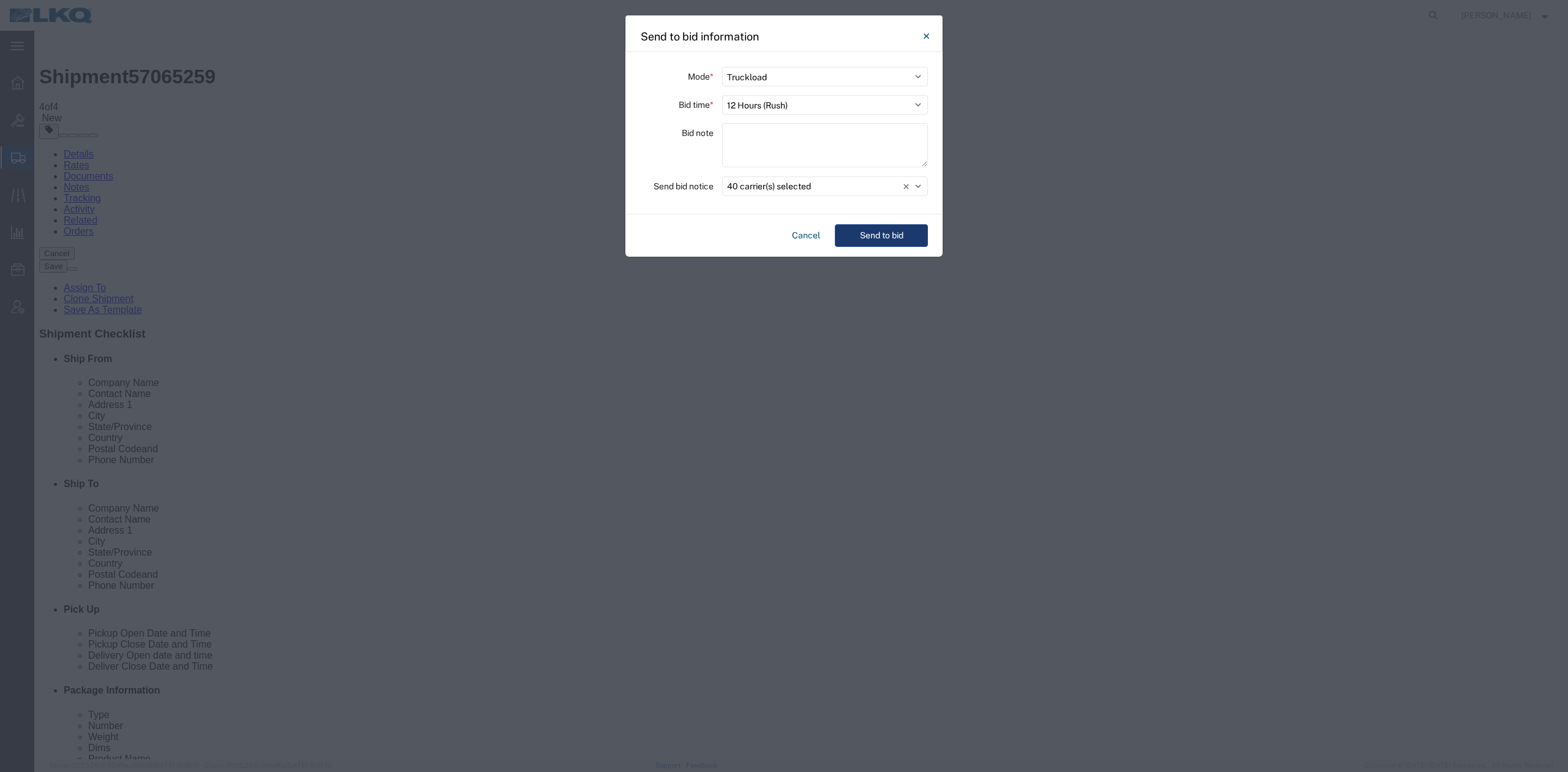
drag, startPoint x: 885, startPoint y: 216, endPoint x: 881, endPoint y: 229, distance: 13.6
click at [885, 218] on div "Cancel Send to bid" at bounding box center [783, 235] width 317 height 43
click at [881, 229] on button "Send to bid" at bounding box center [881, 235] width 93 height 23
